Goal: Task Accomplishment & Management: Manage account settings

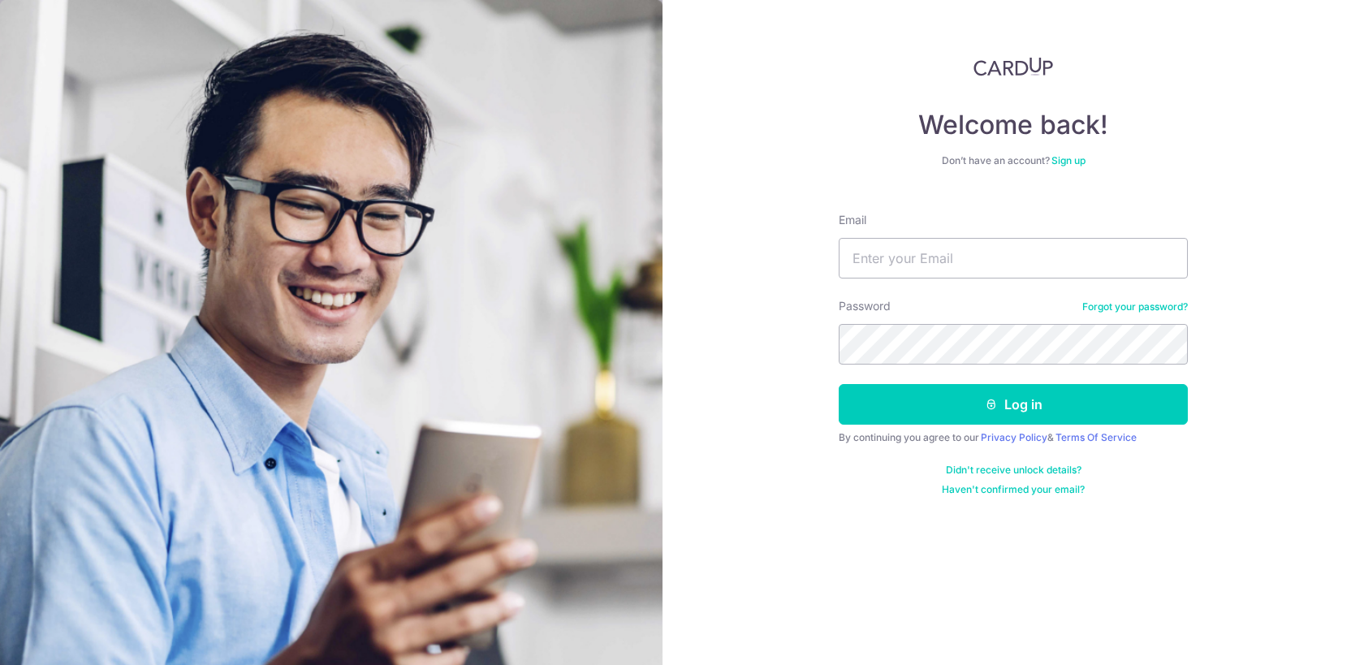
click at [1171, 351] on keeper-lock "Open Keeper Popup" at bounding box center [1164, 343] width 19 height 19
type input "jingpingtan88@gmail.com"
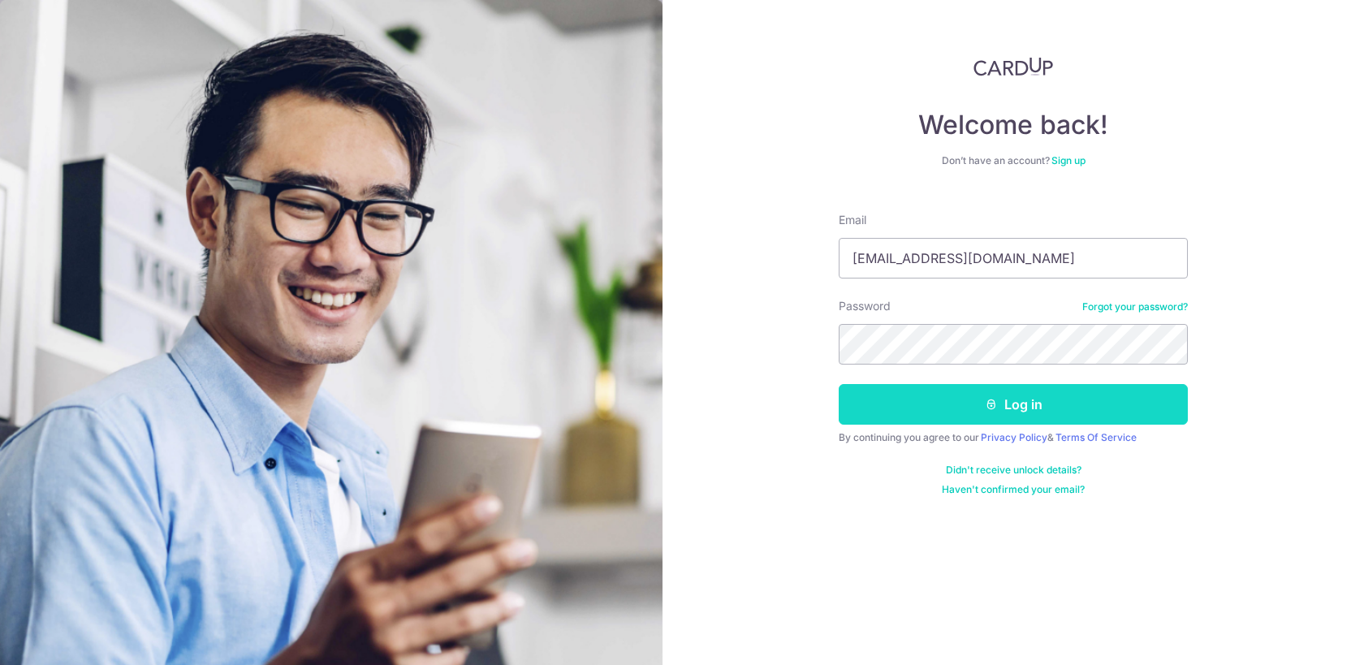
click at [1033, 416] on button "Log in" at bounding box center [1012, 404] width 349 height 41
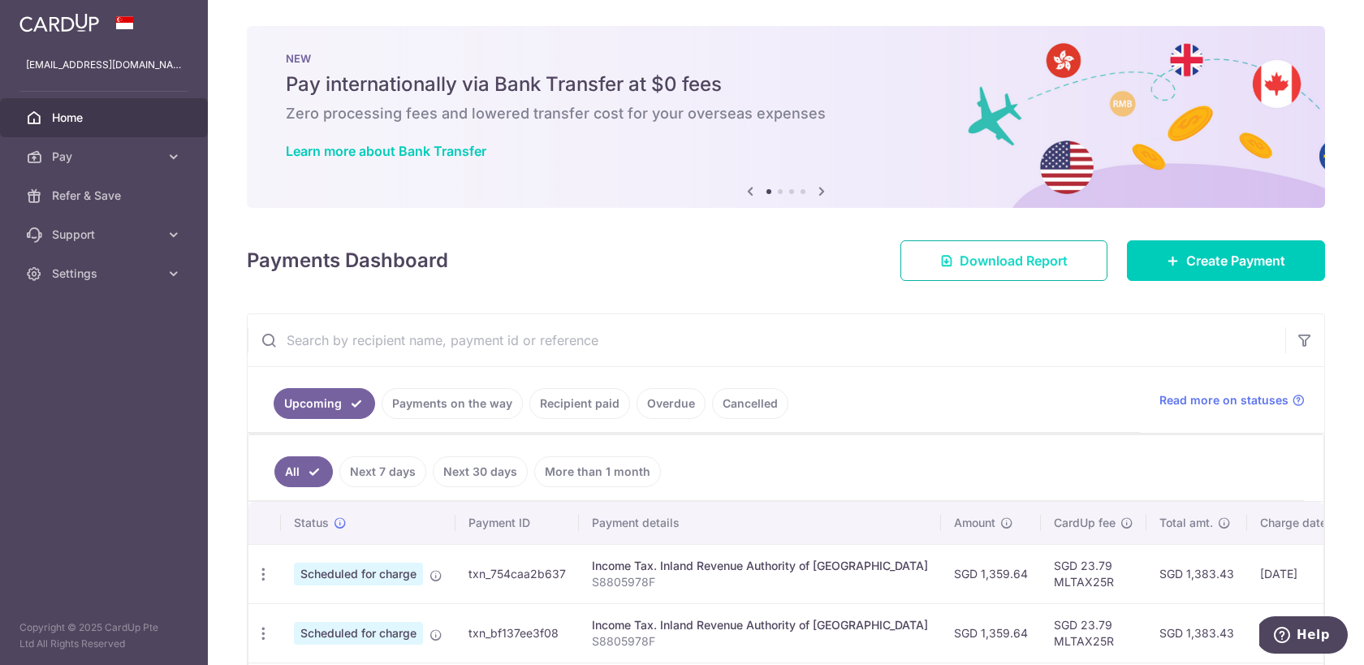
drag, startPoint x: 1127, startPoint y: 311, endPoint x: 960, endPoint y: 270, distance: 172.1
click at [962, 270] on div "× Pause Schedule Pause all future payments in this series Pause just this one p…" at bounding box center [786, 332] width 1156 height 665
click at [106, 270] on span "Settings" at bounding box center [105, 273] width 107 height 16
click at [82, 351] on span "Logout" at bounding box center [105, 351] width 107 height 16
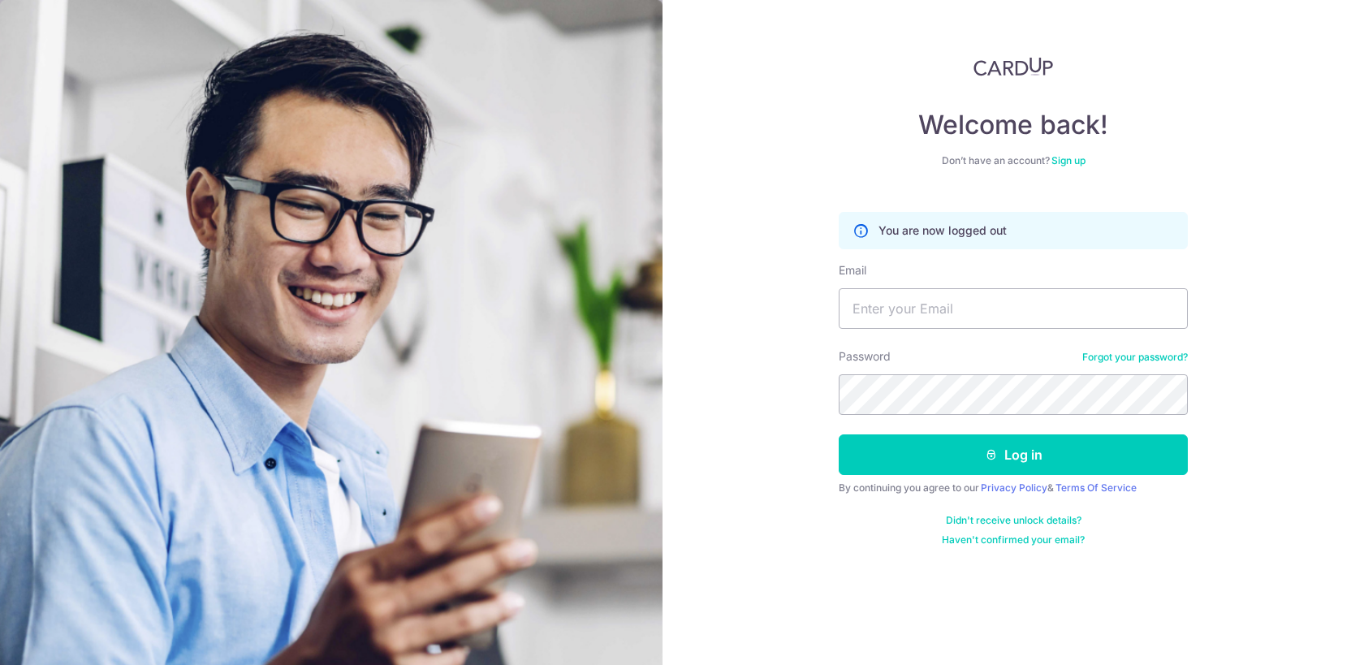
click at [1162, 392] on keeper-lock "Open Keeper Popup" at bounding box center [1164, 394] width 19 height 19
type input "[EMAIL_ADDRESS][DOMAIN_NAME]"
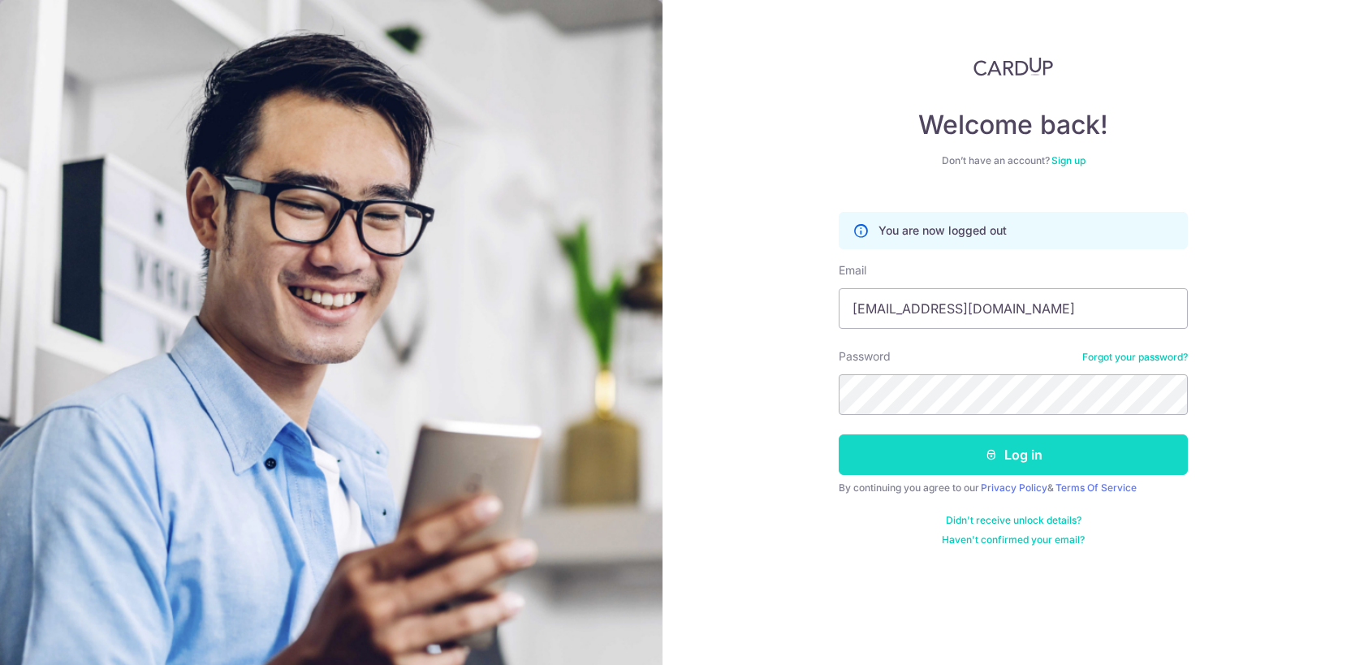
click at [1050, 459] on button "Log in" at bounding box center [1012, 454] width 349 height 41
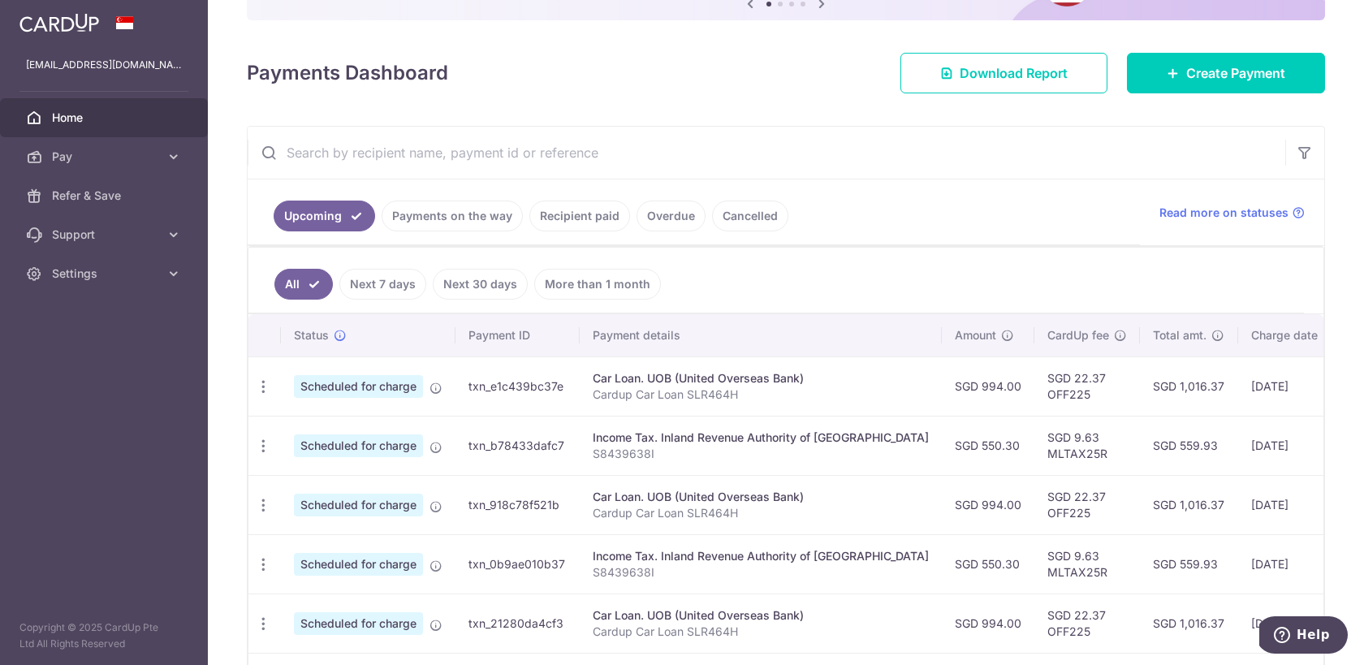
scroll to position [196, 0]
